Goal: Use online tool/utility: Utilize a website feature to perform a specific function

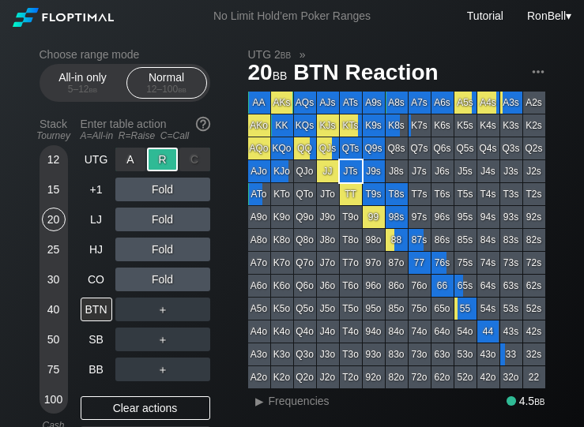
click at [46, 317] on div "40" at bounding box center [54, 310] width 24 height 24
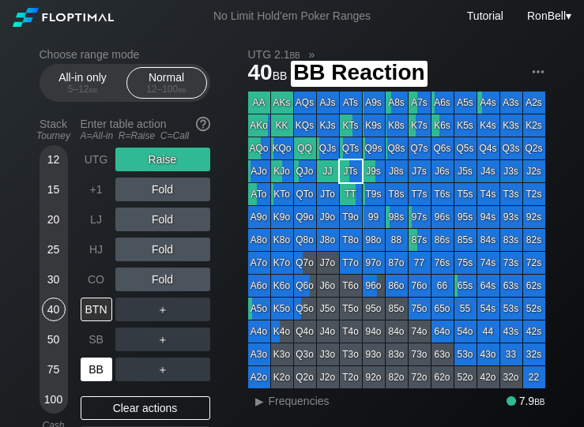
click at [88, 376] on div "BB" at bounding box center [97, 370] width 32 height 24
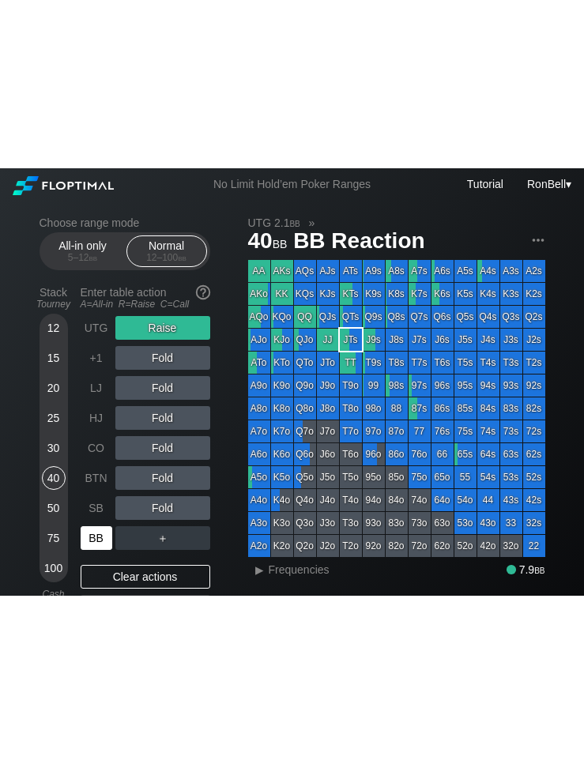
scroll to position [3, 0]
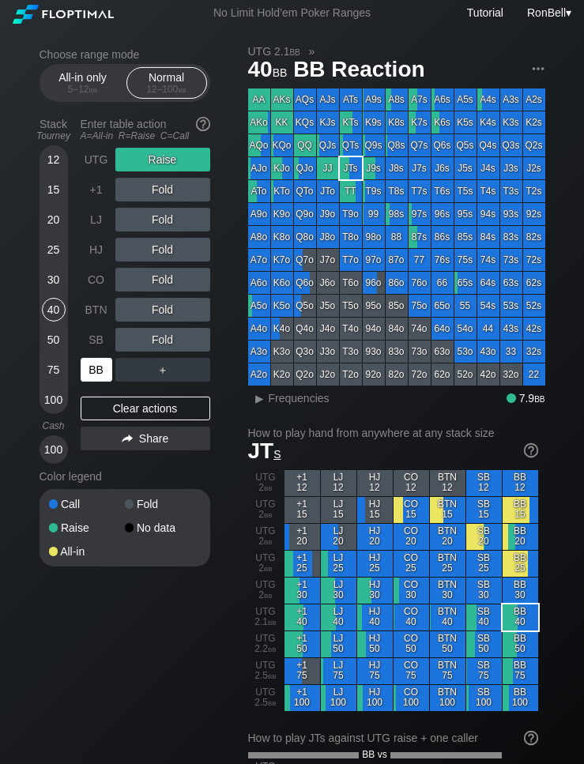
click at [129, 420] on div "Clear actions" at bounding box center [145, 408] width 129 height 24
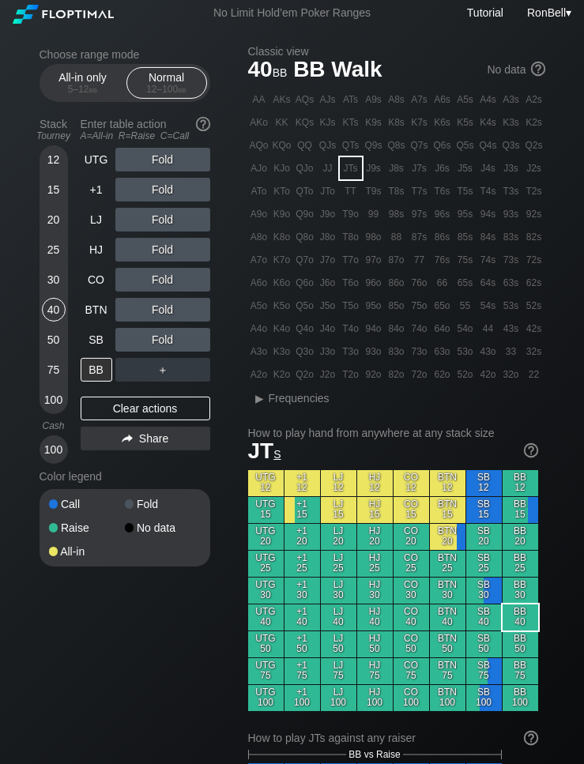
click at [272, 399] on span "Frequencies" at bounding box center [298, 398] width 61 height 13
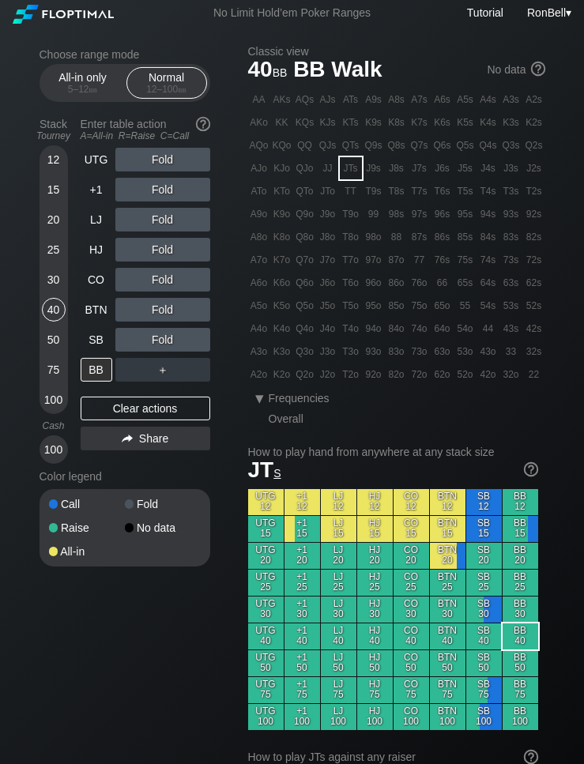
click at [79, 375] on div "Stack Tourney Enter table action A=All-in R=Raise C=Call [PHONE_NUMBER] [PHONE_…" at bounding box center [124, 287] width 171 height 352
click at [119, 157] on div "A ✕" at bounding box center [130, 160] width 31 height 24
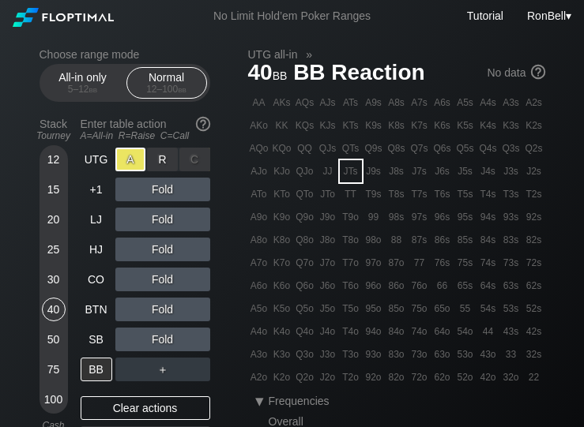
click at [167, 171] on div "R ✕" at bounding box center [162, 160] width 31 height 24
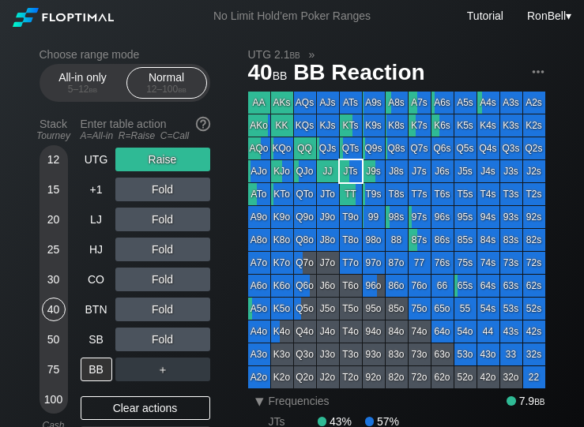
click at [277, 407] on span "Frequencies" at bounding box center [298, 401] width 61 height 13
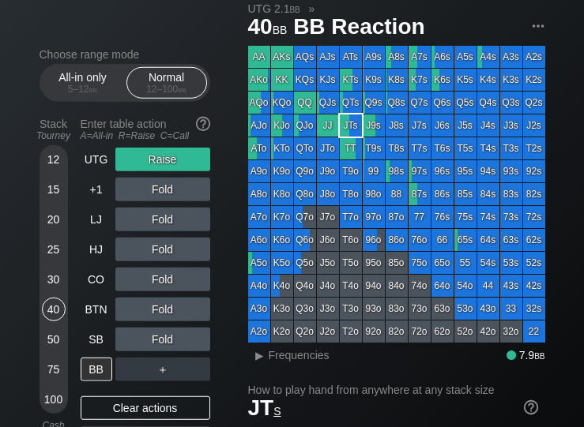
click at [279, 361] on span "Frequencies" at bounding box center [298, 355] width 61 height 13
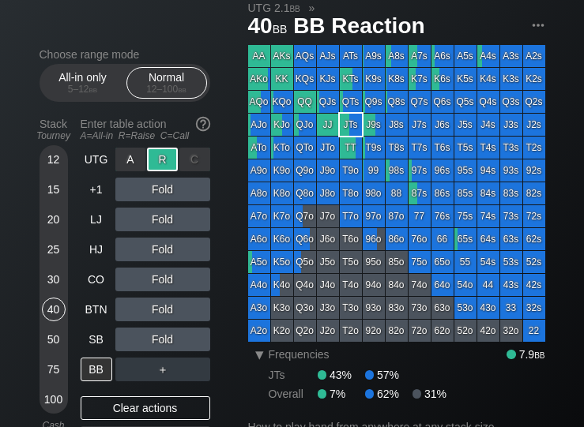
click at [164, 171] on div "R ✕" at bounding box center [162, 160] width 31 height 24
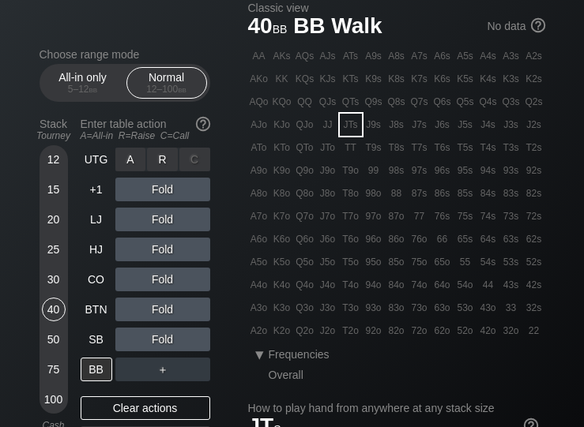
click at [171, 171] on div "R ✕" at bounding box center [162, 160] width 31 height 24
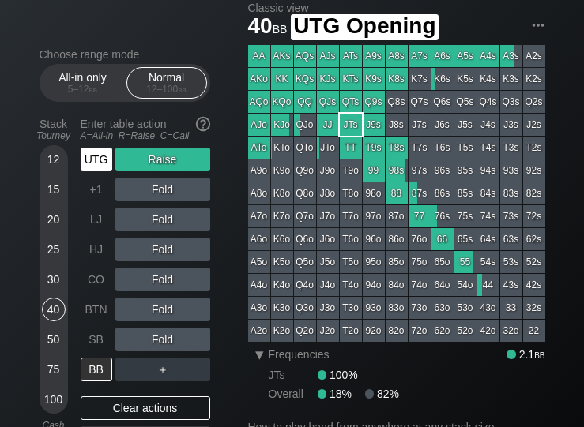
click at [103, 165] on div "UTG" at bounding box center [97, 160] width 32 height 24
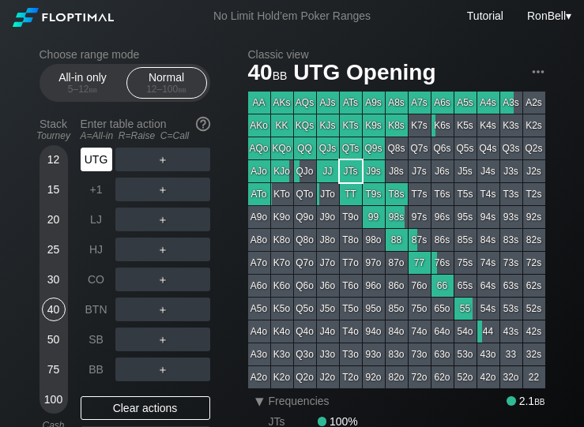
click at [102, 321] on div "BTN" at bounding box center [97, 310] width 32 height 24
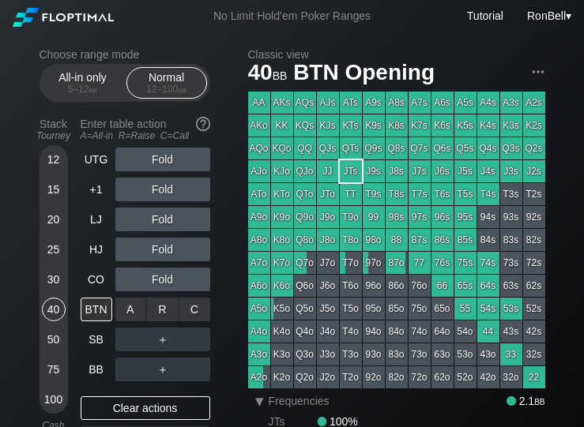
click at [163, 321] on div "R ✕" at bounding box center [162, 310] width 31 height 24
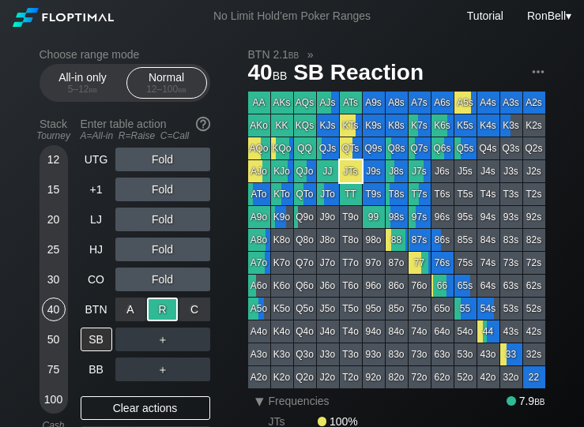
click at [101, 381] on div "BB" at bounding box center [97, 370] width 32 height 24
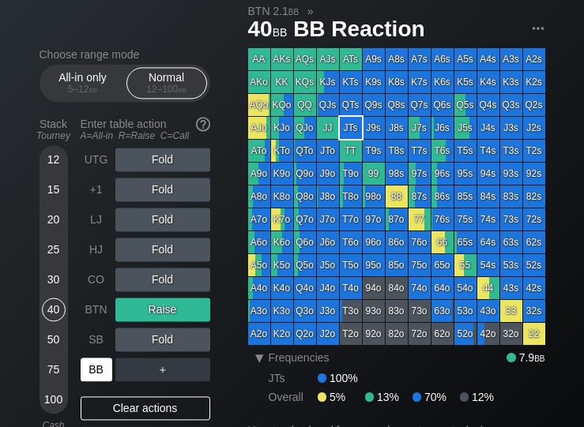
scroll to position [43, 0]
